Goal: Task Accomplishment & Management: Complete application form

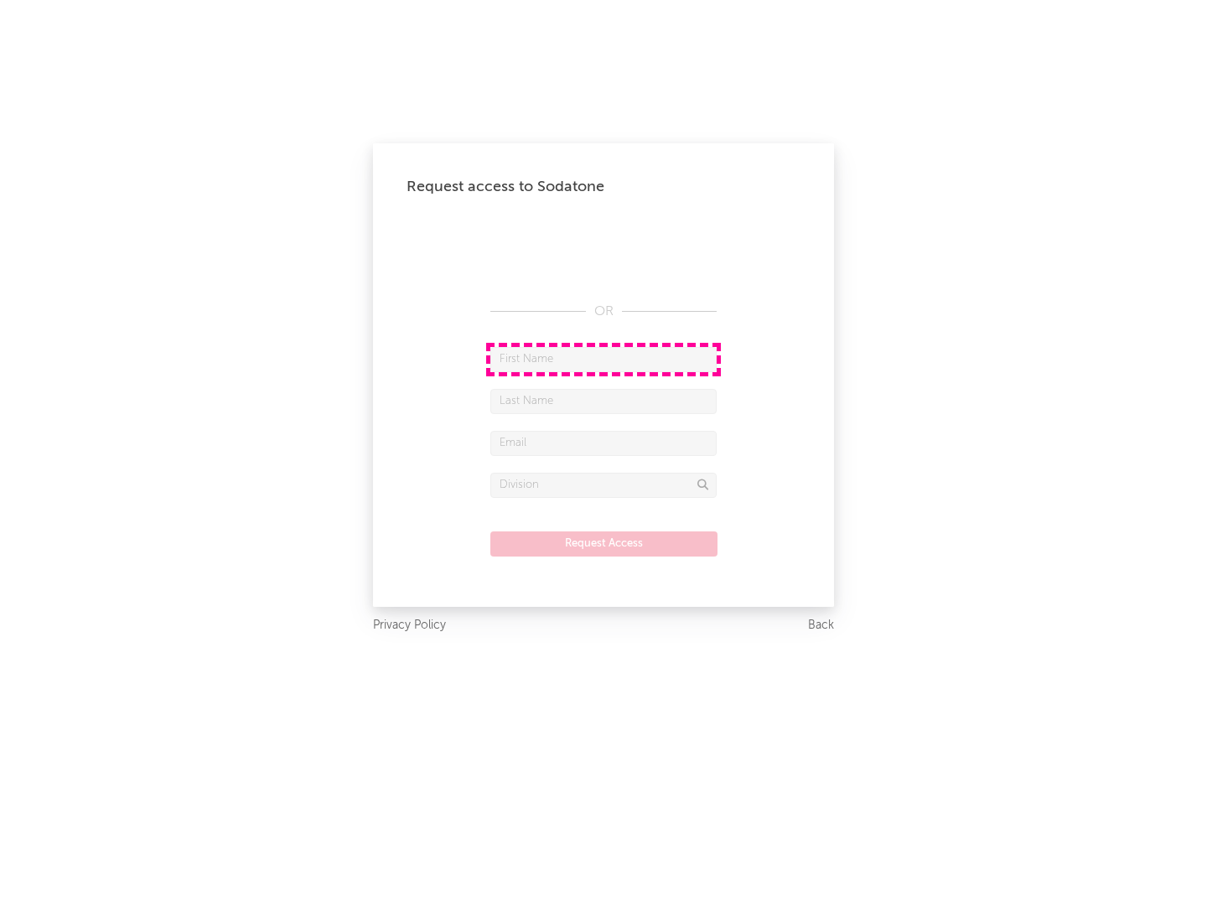
click at [604, 359] on input "text" at bounding box center [603, 359] width 226 height 25
type input "[PERSON_NAME]"
click at [604, 401] on input "text" at bounding box center [603, 401] width 226 height 25
type input "[PERSON_NAME]"
click at [604, 443] on input "text" at bounding box center [603, 443] width 226 height 25
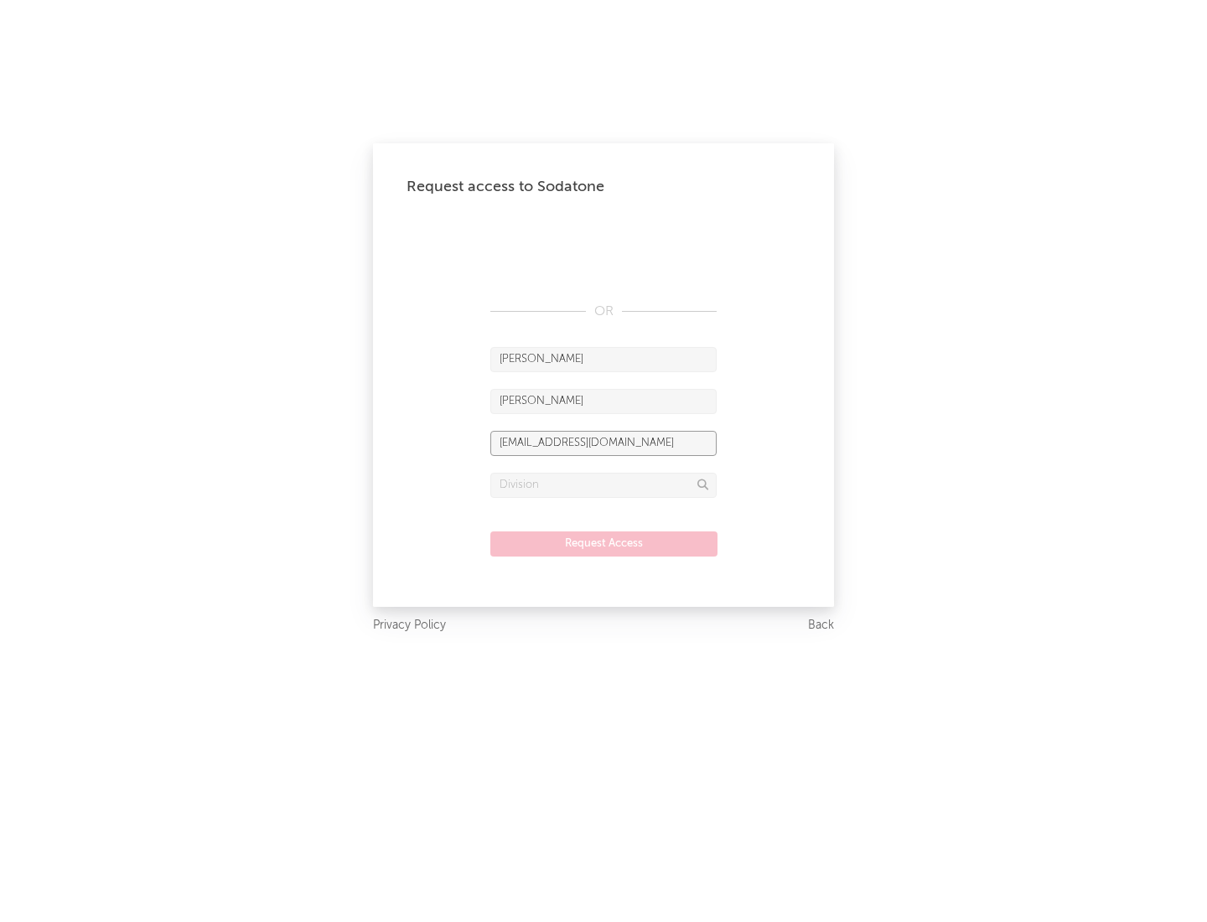
type input "[EMAIL_ADDRESS][DOMAIN_NAME]"
click at [604, 485] on input "text" at bounding box center [603, 485] width 226 height 25
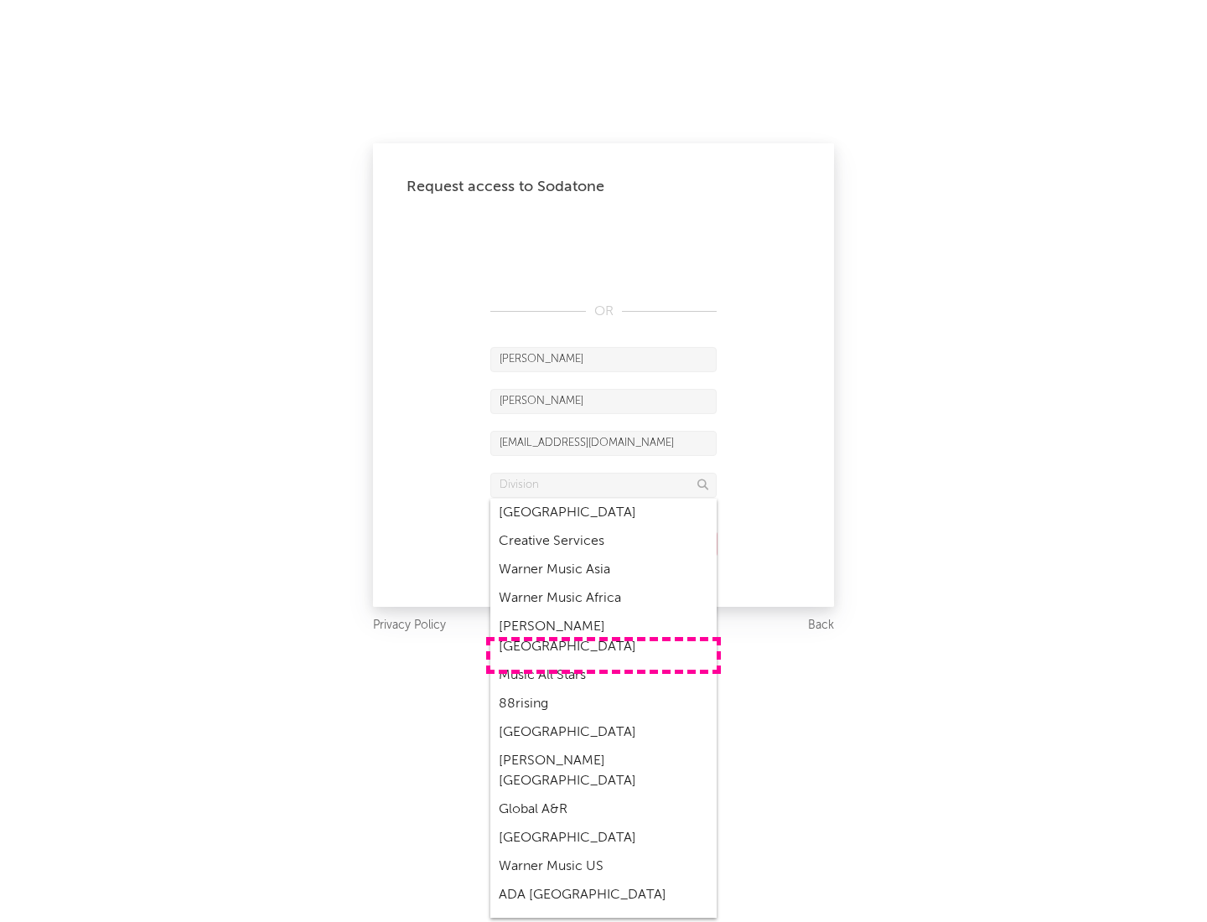
click at [604, 662] on div "Music All Stars" at bounding box center [603, 676] width 226 height 29
type input "Music All Stars"
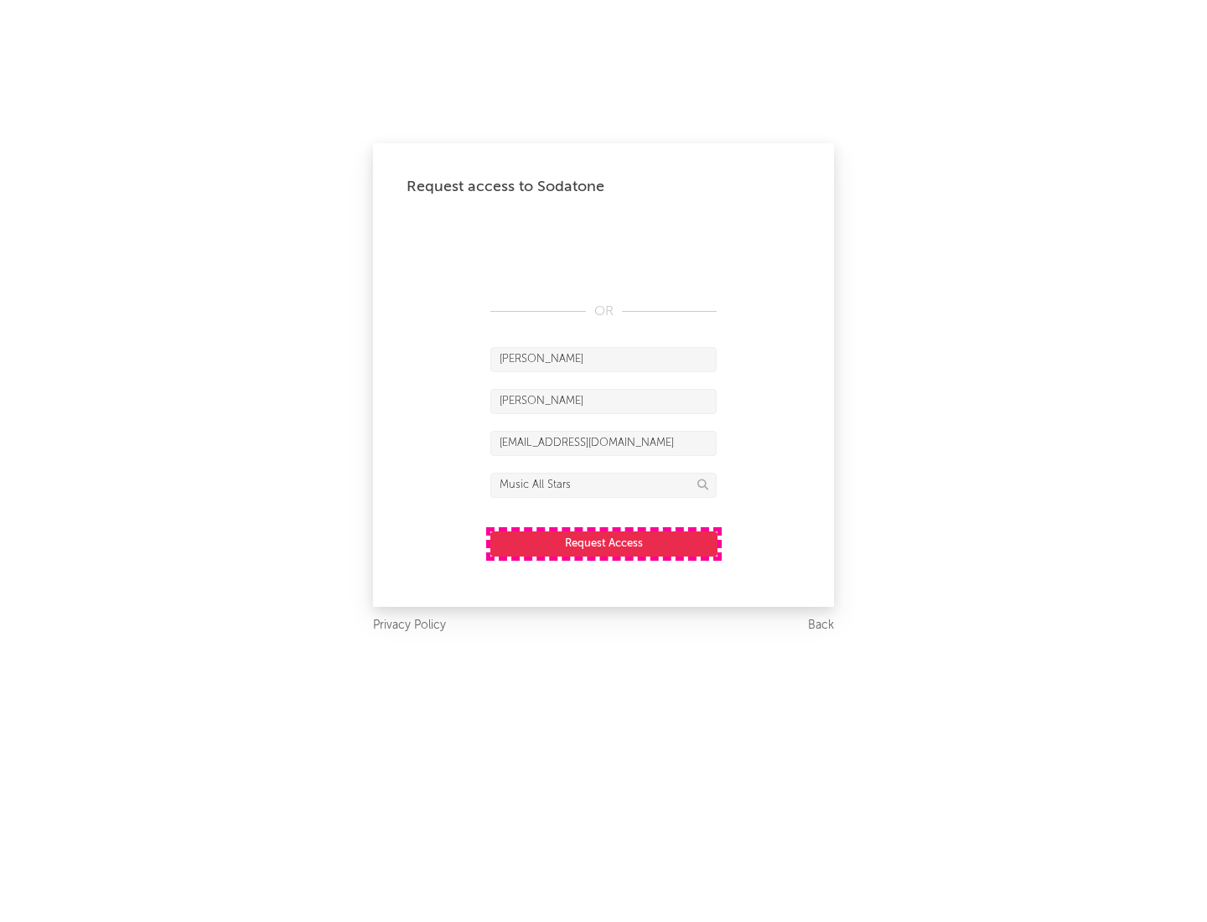
click at [604, 543] on button "Request Access" at bounding box center [603, 544] width 227 height 25
